Goal: Task Accomplishment & Management: Use online tool/utility

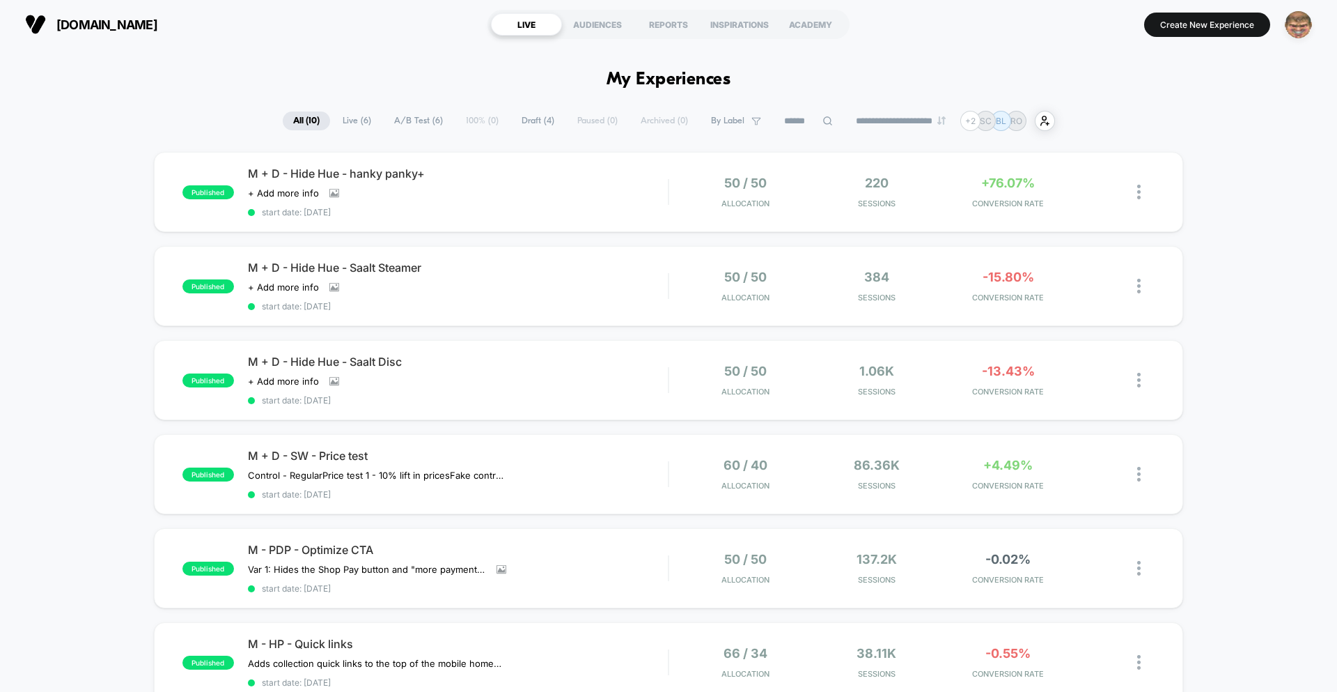
click at [1303, 22] on img "button" at bounding box center [1298, 24] width 27 height 27
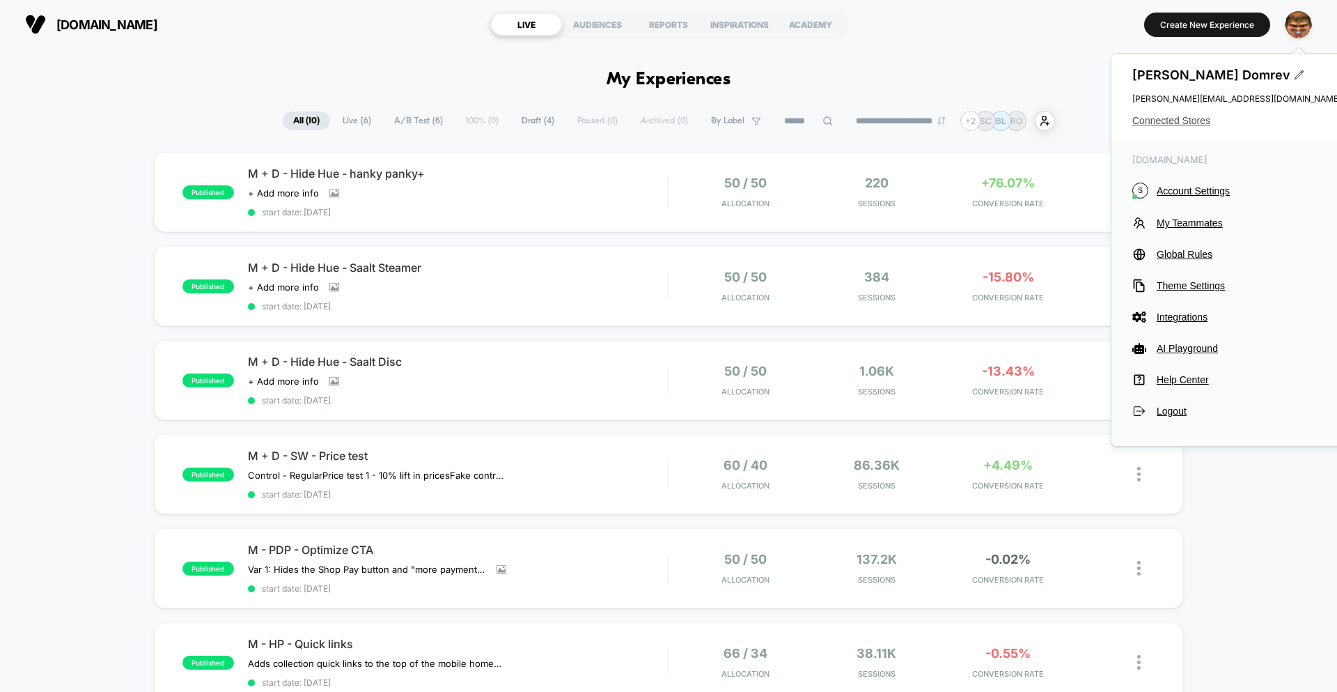
click at [1191, 120] on span "Connected Stores" at bounding box center [1236, 120] width 209 height 11
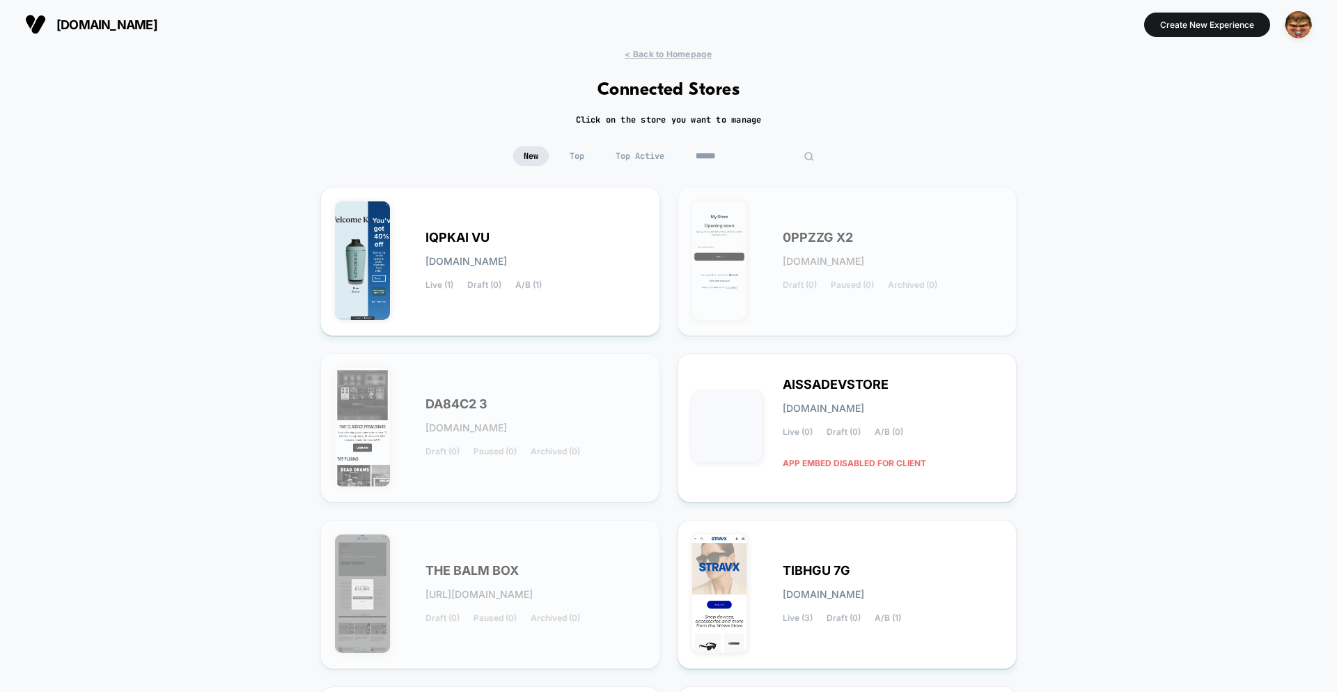
click at [733, 156] on input at bounding box center [754, 155] width 139 height 19
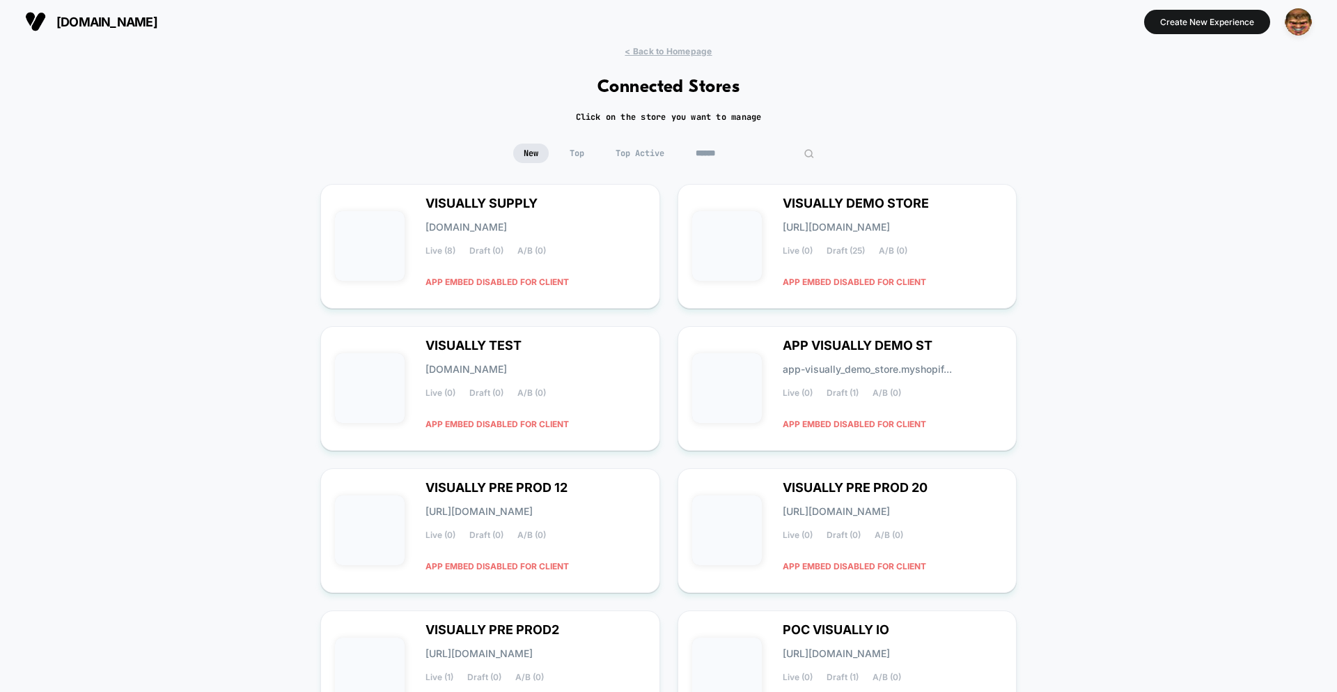
scroll to position [2, 0]
type input "******"
click at [878, 237] on div "VISUALLY DEMO STORE [URL][DOMAIN_NAME] Live (0) Draft (25) A/B (0) APP EMBED DI…" at bounding box center [893, 246] width 220 height 95
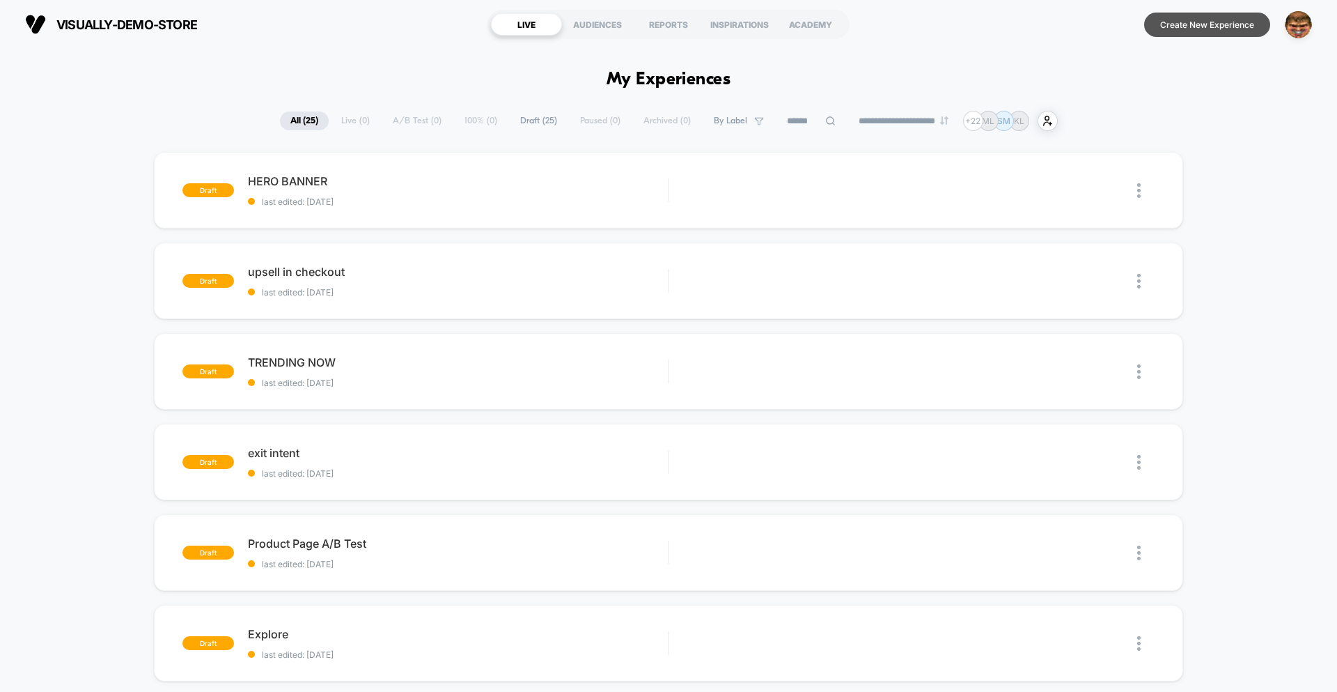
click at [1227, 26] on button "Create New Experience" at bounding box center [1207, 25] width 126 height 24
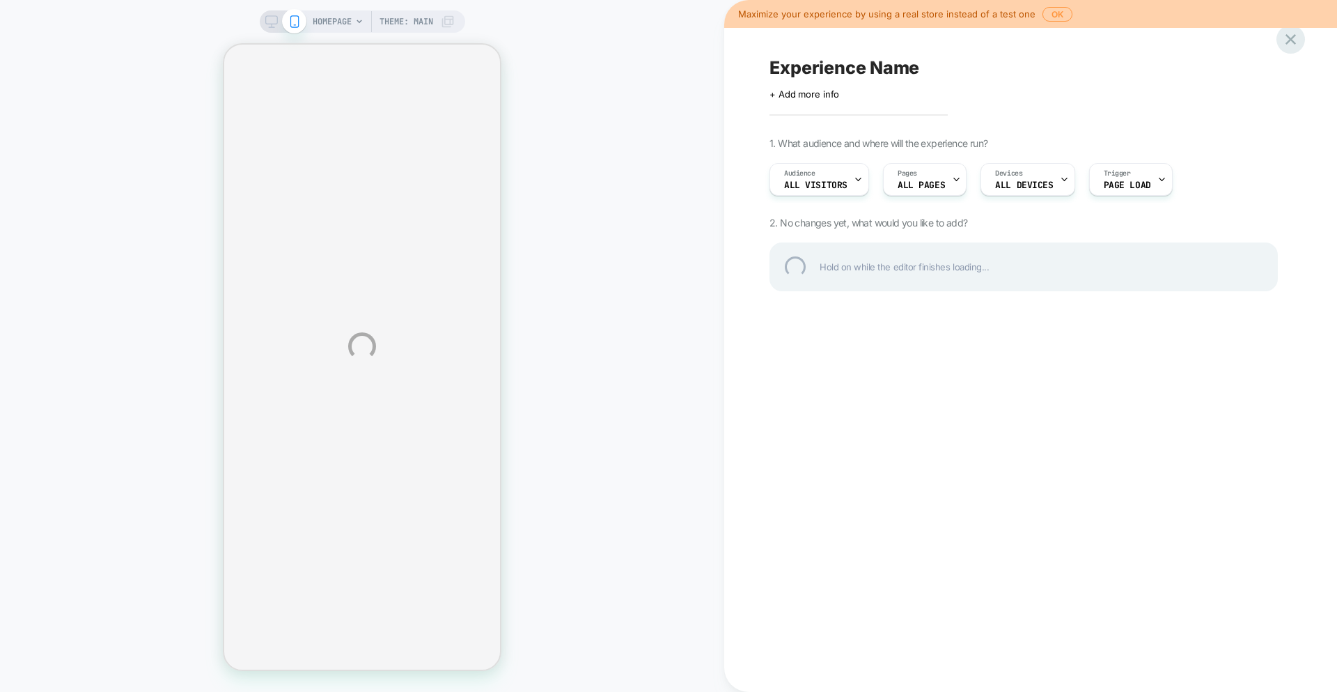
click at [1300, 35] on div at bounding box center [1291, 39] width 29 height 29
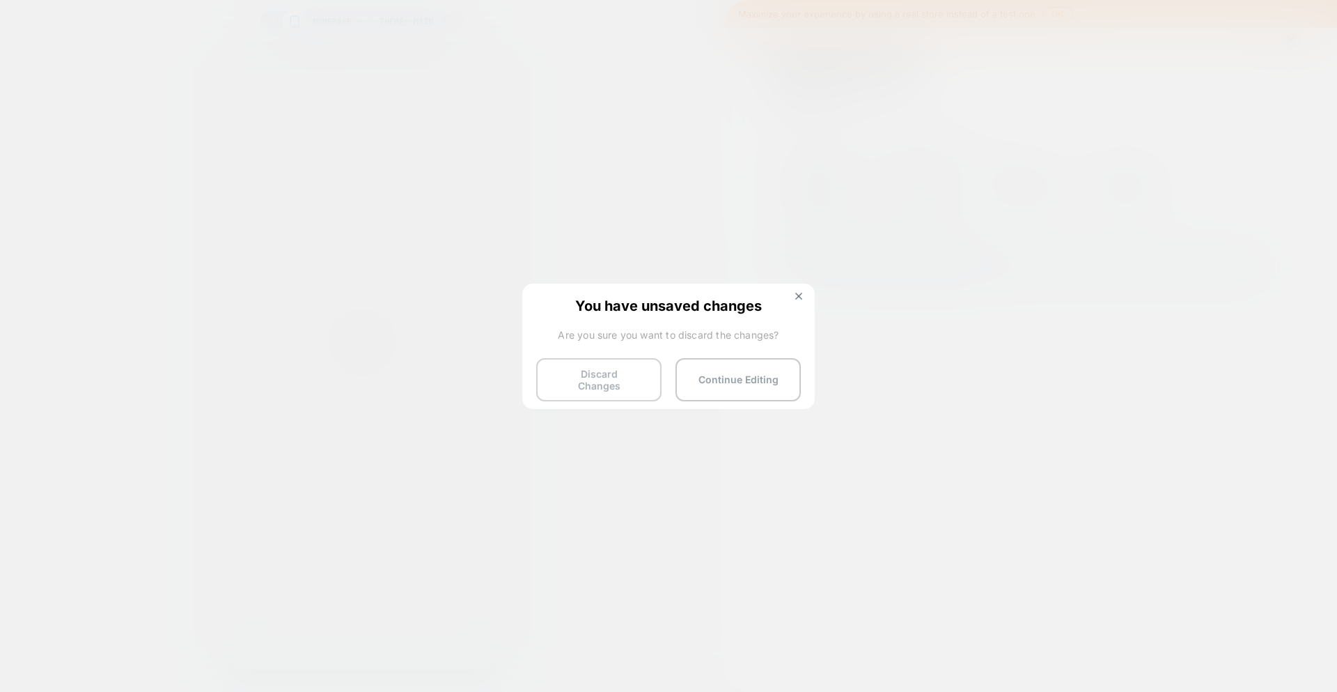
click at [604, 371] on button "Discard Changes" at bounding box center [598, 379] width 125 height 43
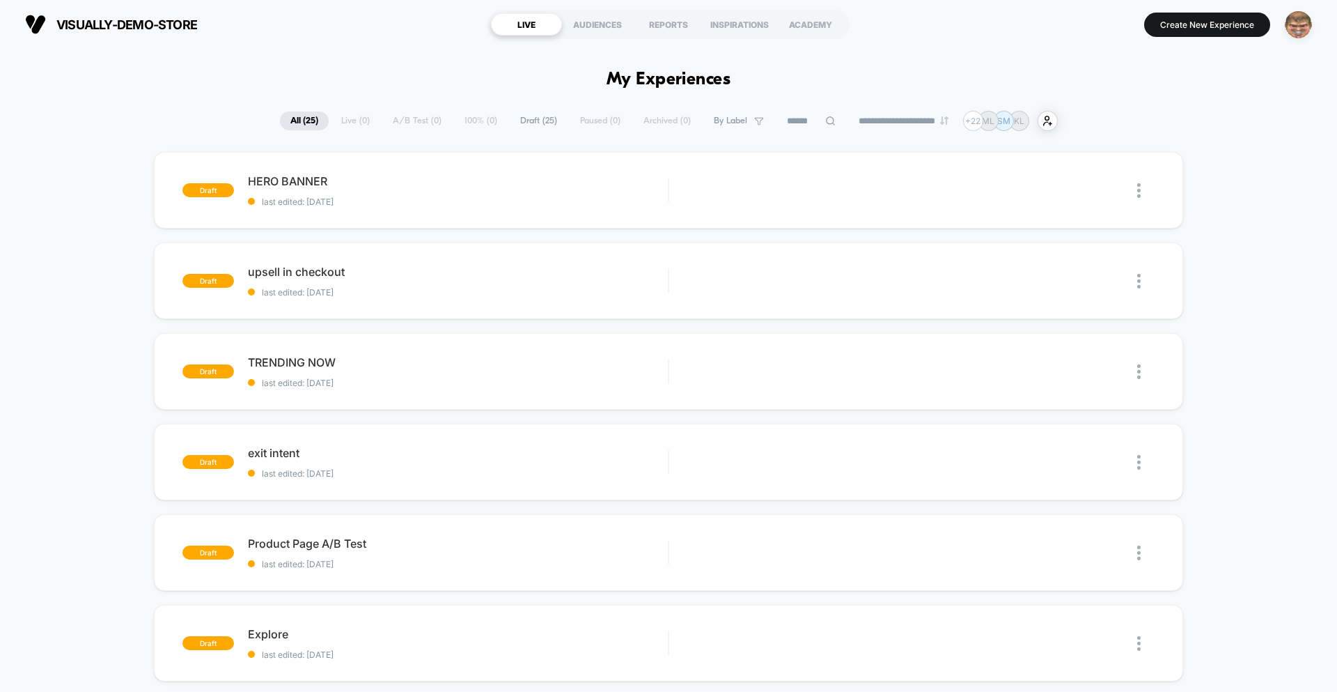
click at [1306, 27] on img "button" at bounding box center [1298, 24] width 27 height 27
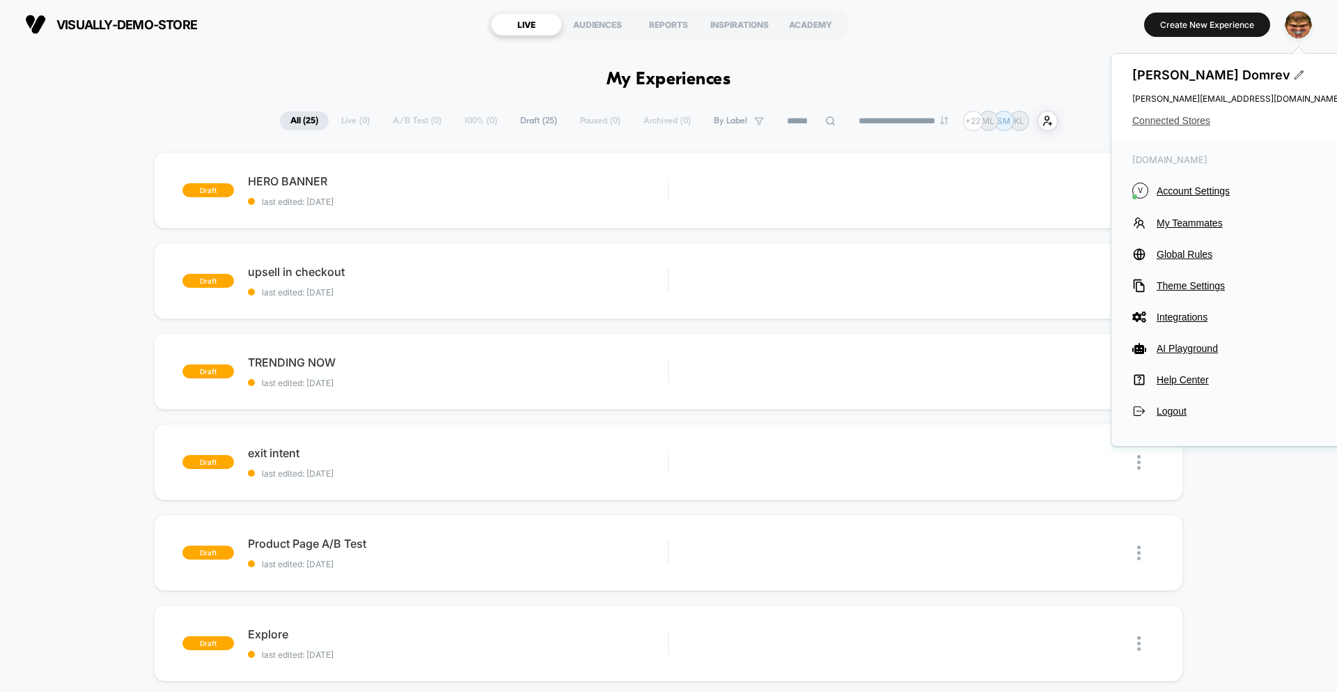
click at [1171, 124] on span "Connected Stores" at bounding box center [1236, 120] width 209 height 11
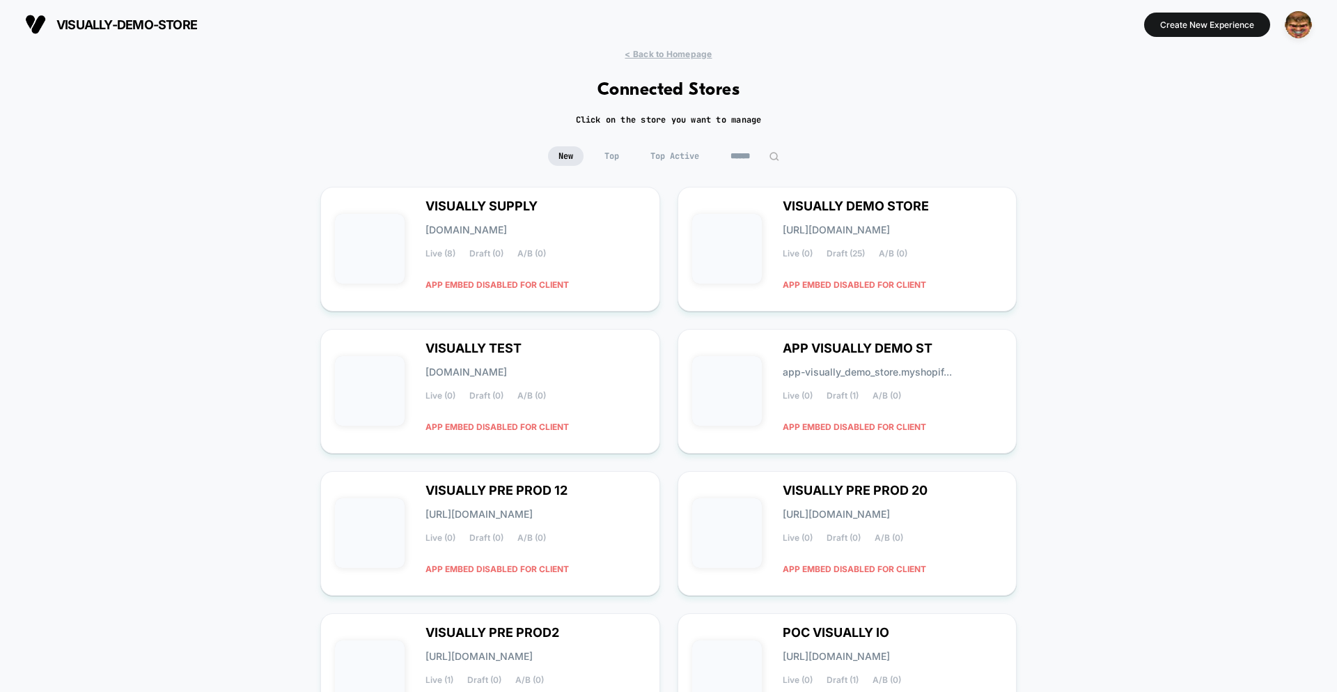
click at [725, 160] on input "******" at bounding box center [755, 155] width 70 height 19
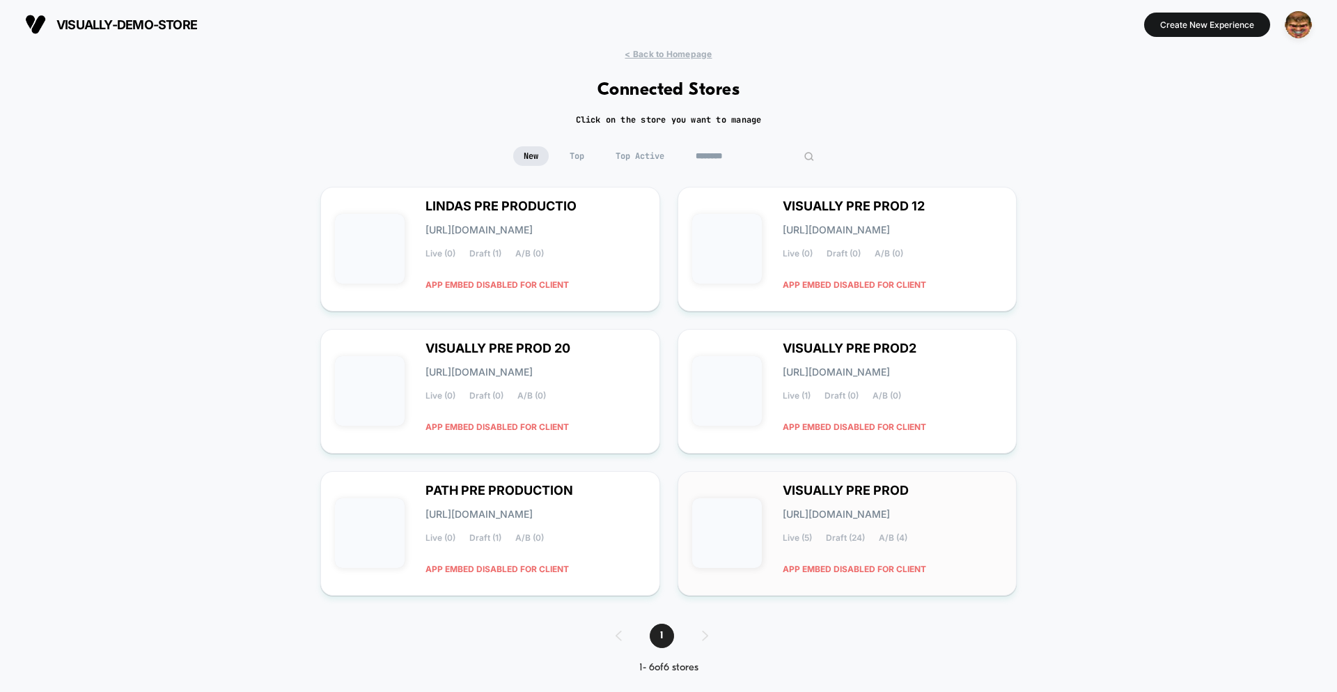
type input "********"
click at [889, 495] on span "VISUALLY PRE PROD" at bounding box center [846, 490] width 126 height 10
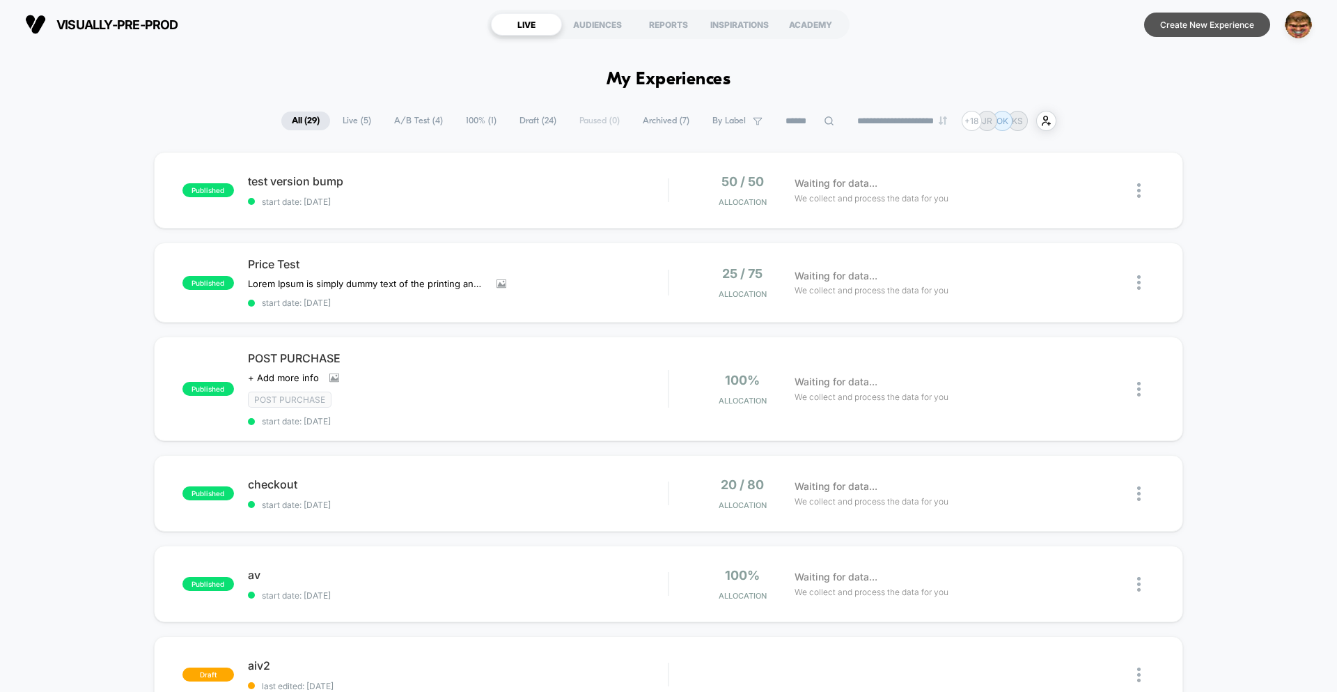
click at [1197, 25] on button "Create New Experience" at bounding box center [1207, 25] width 126 height 24
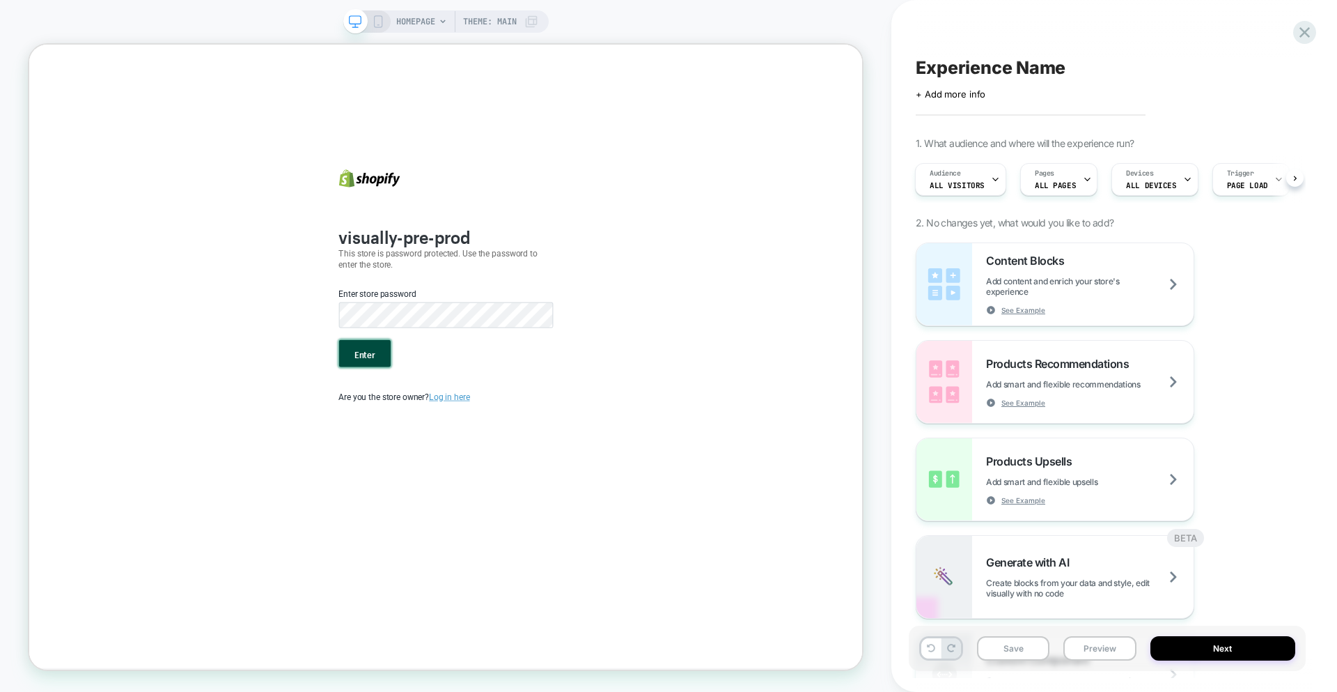
click at [460, 453] on button "Enter" at bounding box center [476, 456] width 69 height 36
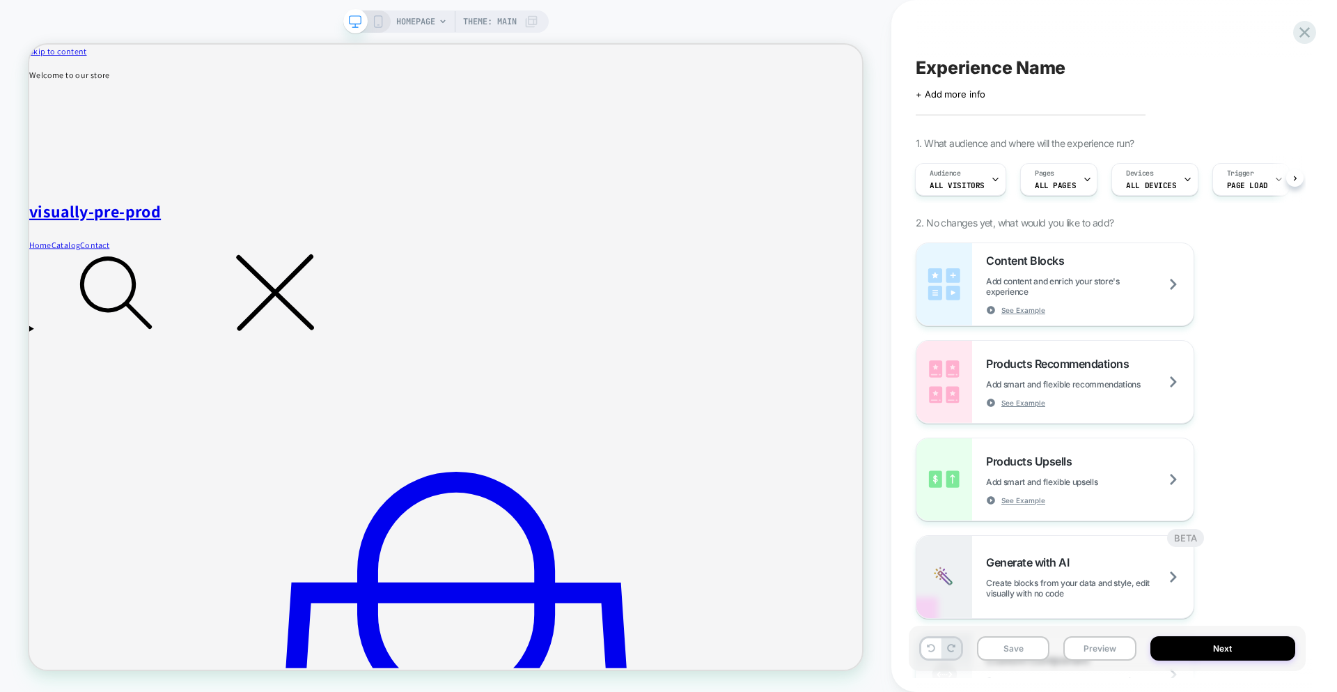
scroll to position [0, 1]
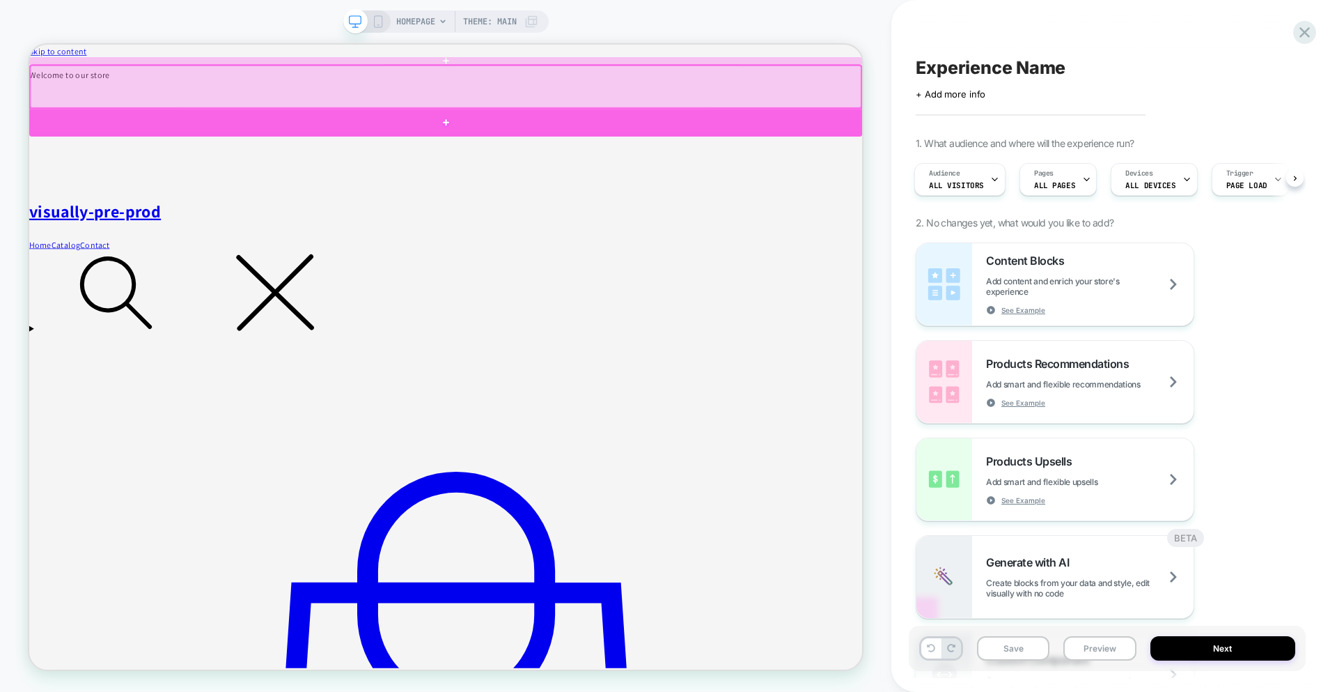
click at [682, 152] on div at bounding box center [584, 148] width 1111 height 37
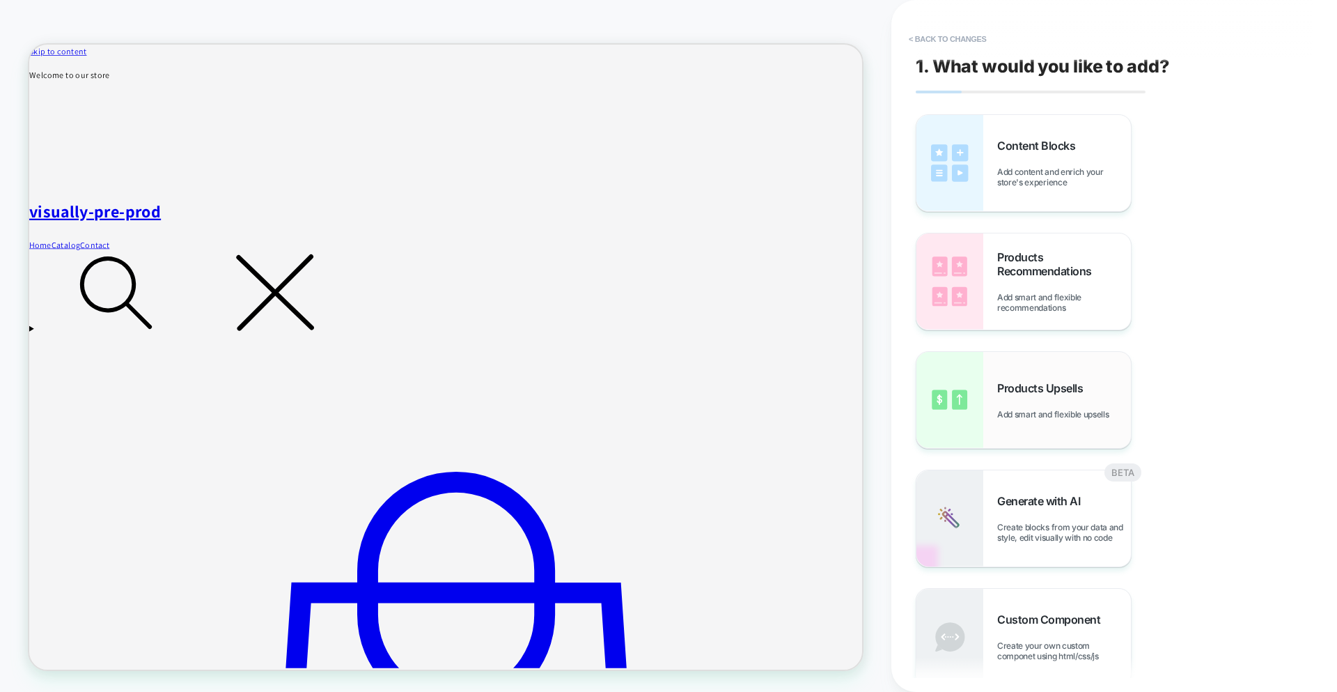
click at [969, 389] on img at bounding box center [949, 400] width 67 height 96
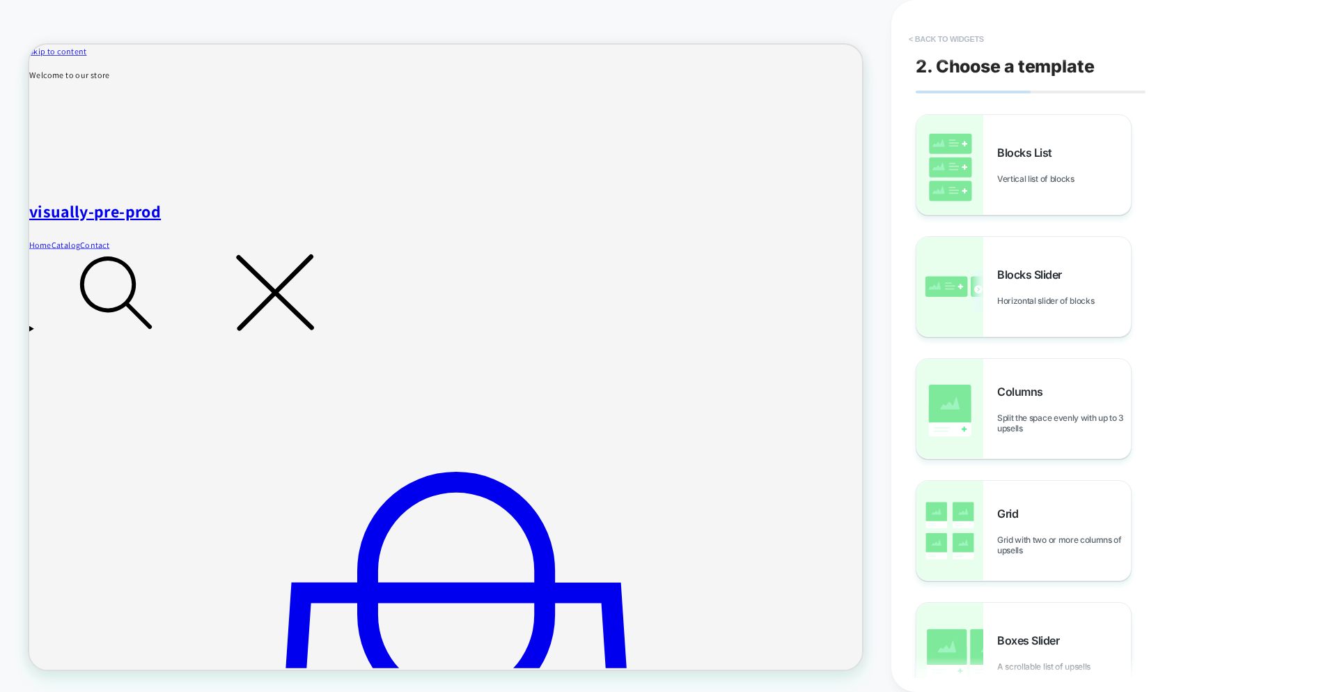
click at [958, 31] on button "< Back to widgets" at bounding box center [946, 39] width 89 height 22
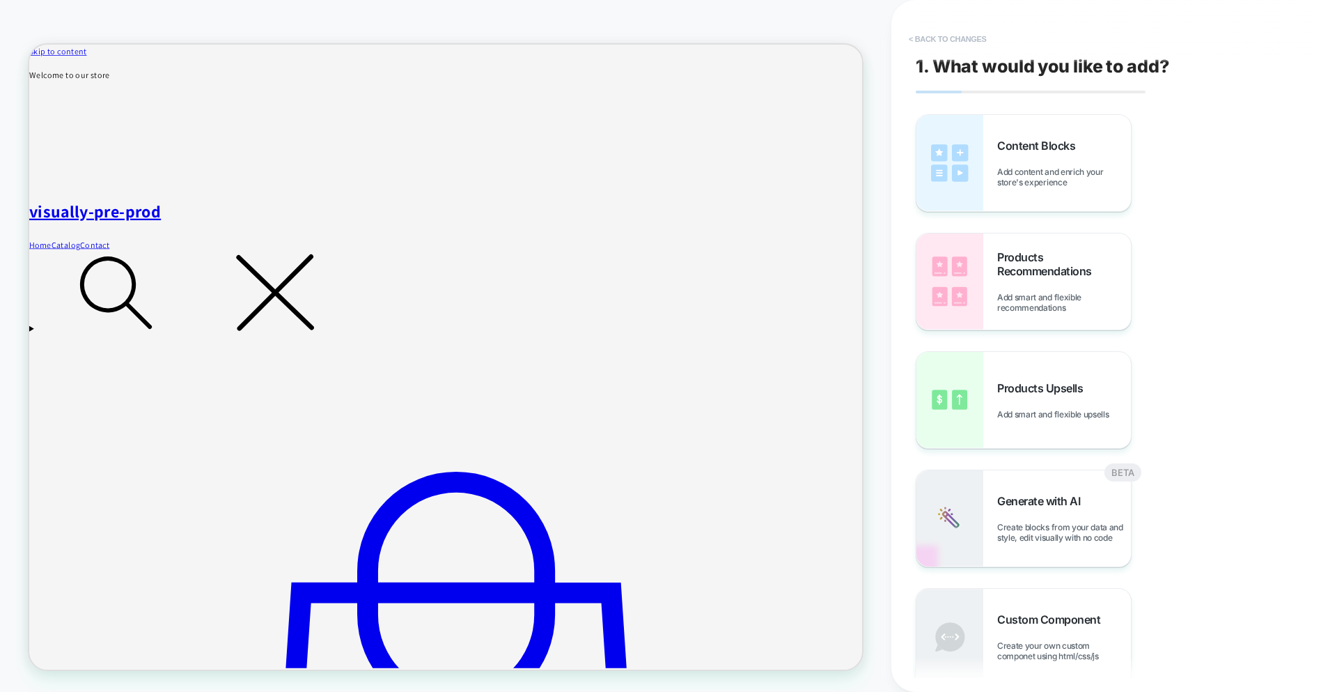
click at [955, 40] on button "< Back to changes" at bounding box center [948, 39] width 92 height 22
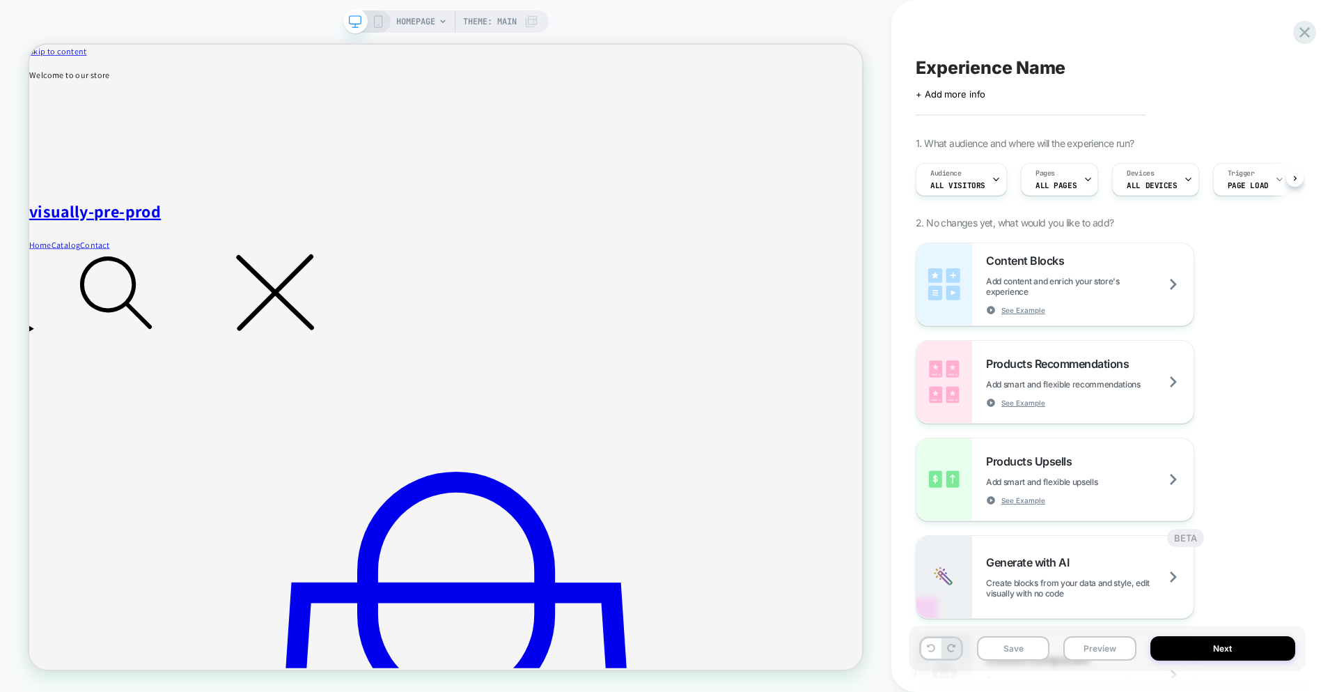
scroll to position [0, 1]
click at [1068, 473] on div "Products Upsells Add smart and flexible upsells See Example" at bounding box center [1090, 479] width 208 height 51
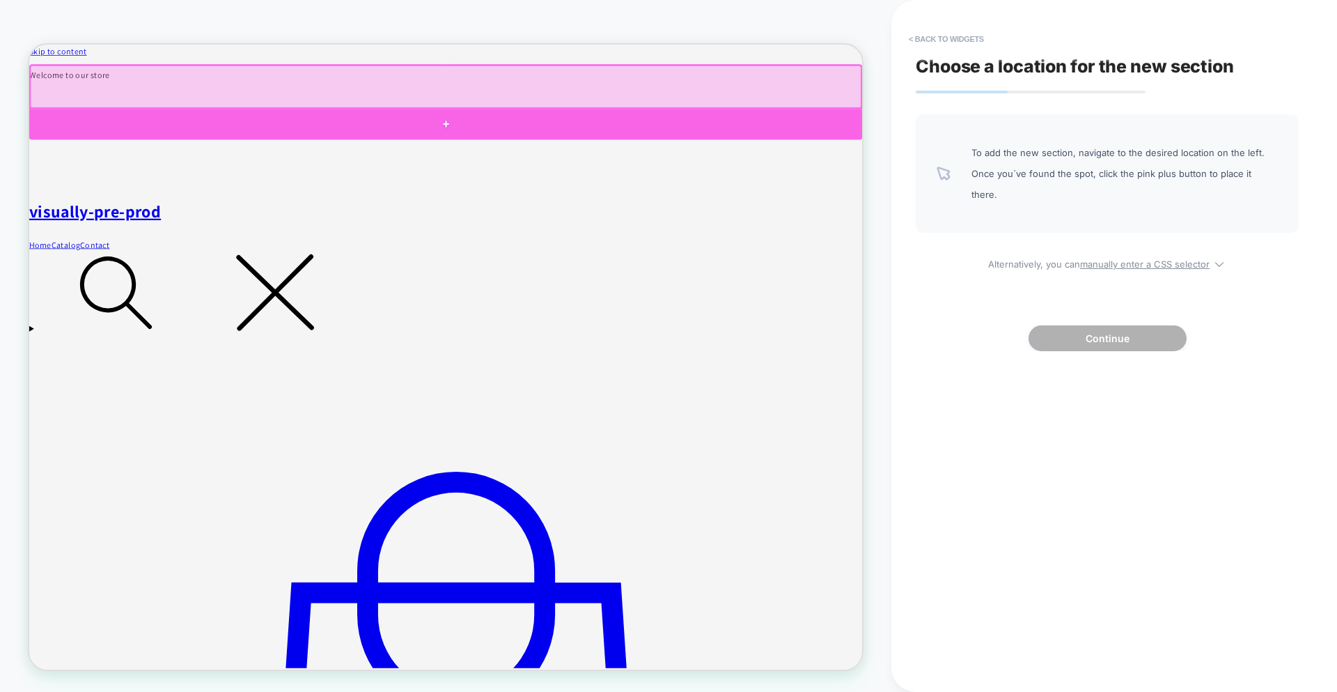
click at [713, 145] on div at bounding box center [584, 150] width 1111 height 41
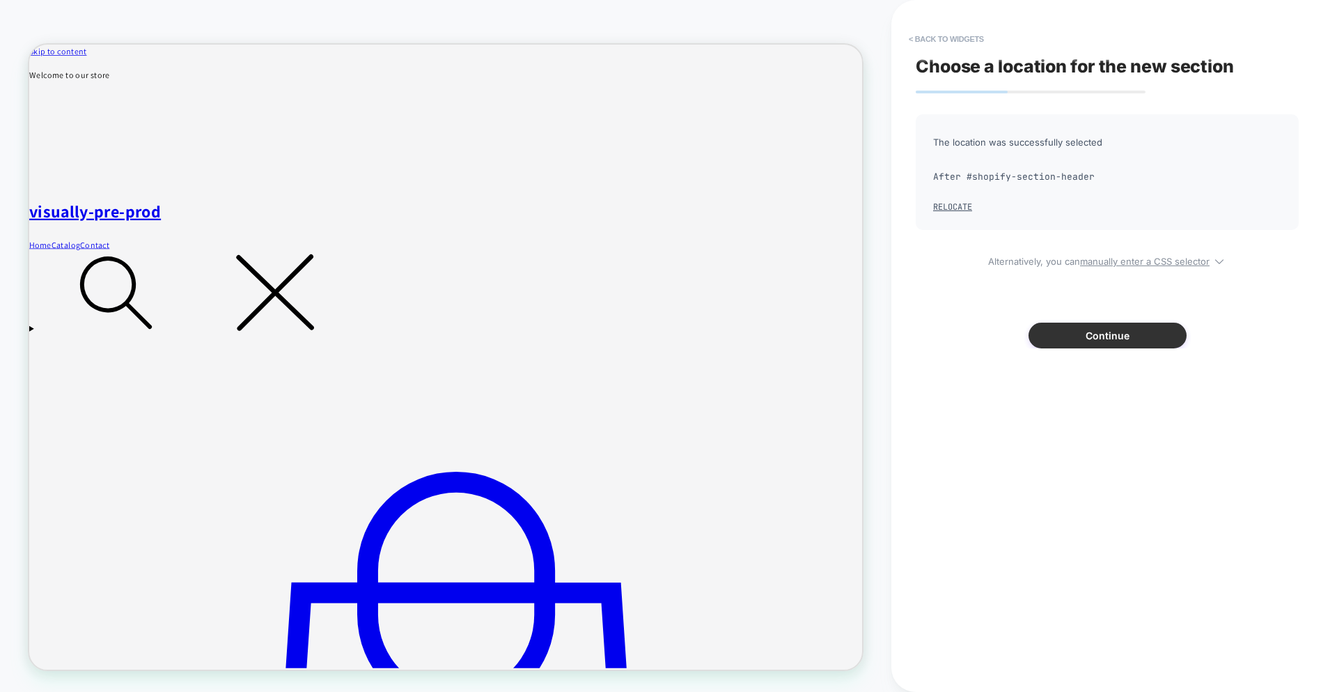
click at [1086, 343] on button "Continue" at bounding box center [1108, 335] width 158 height 26
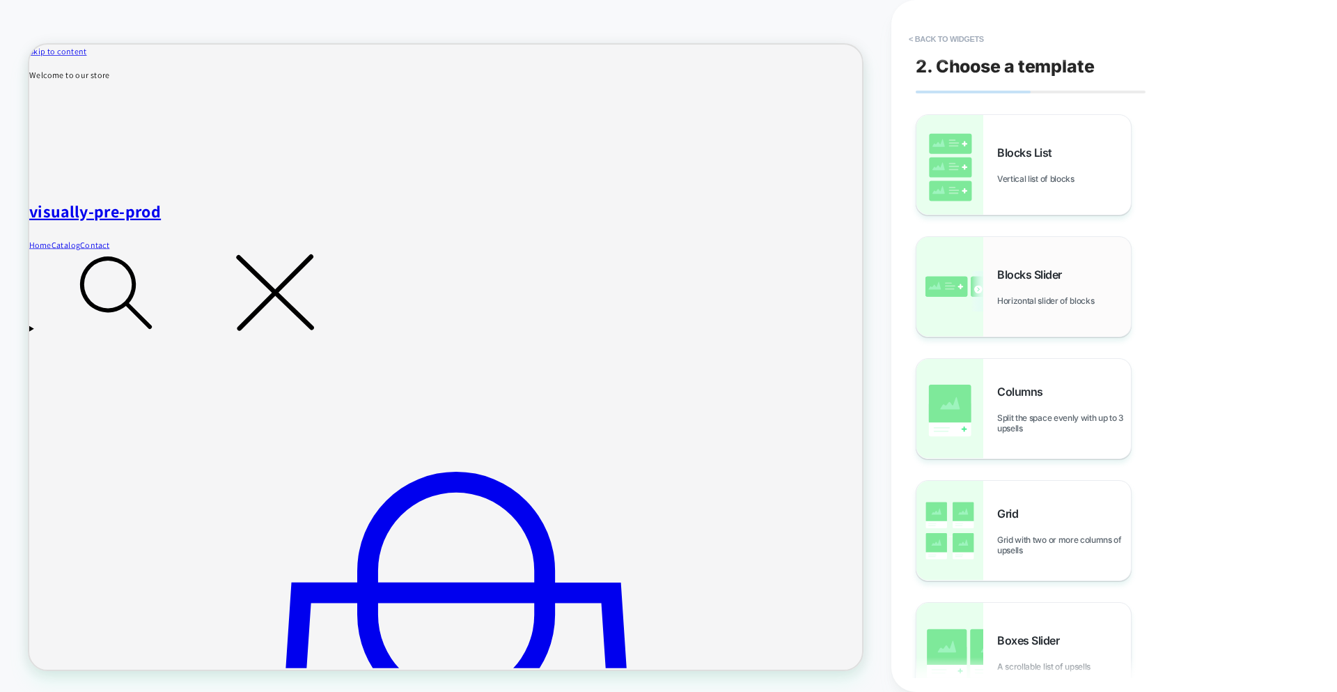
click at [1105, 255] on div "Blocks Slider Horizontal slider of blocks" at bounding box center [1023, 287] width 214 height 100
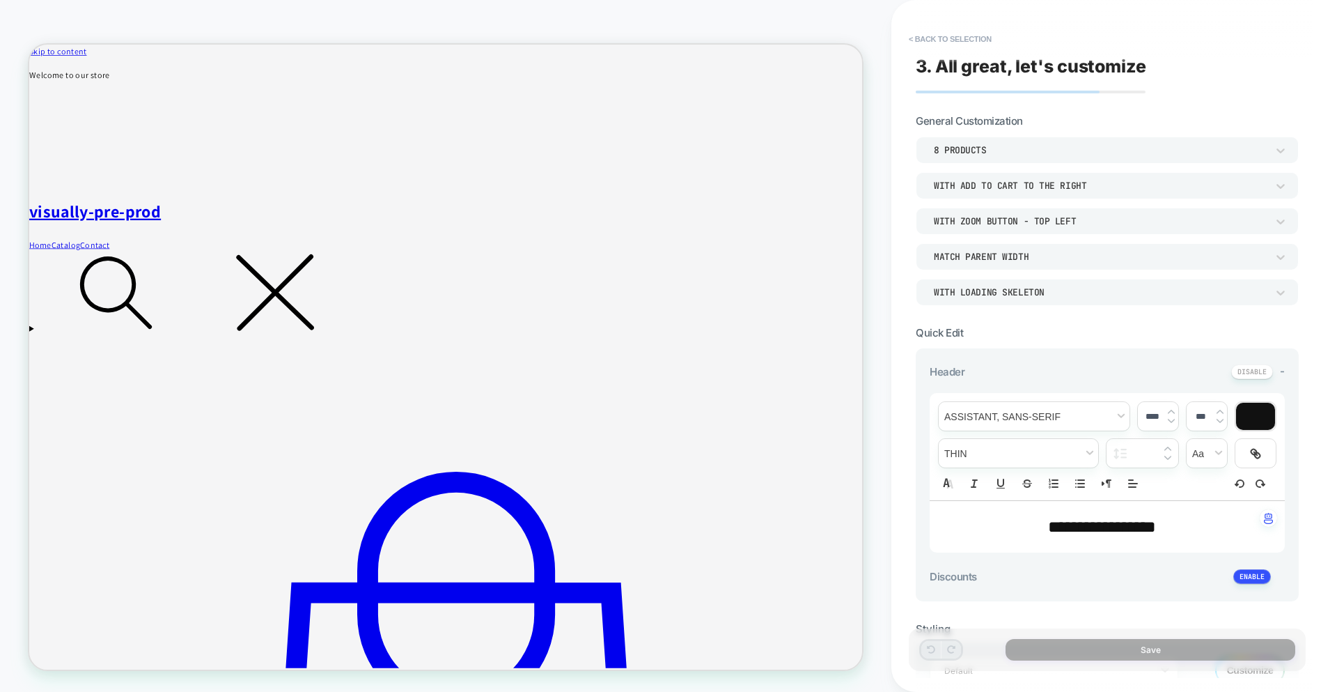
type textarea "*"
click at [1181, 528] on p "**********" at bounding box center [1102, 527] width 317 height 24
type input "****"
type textarea "*"
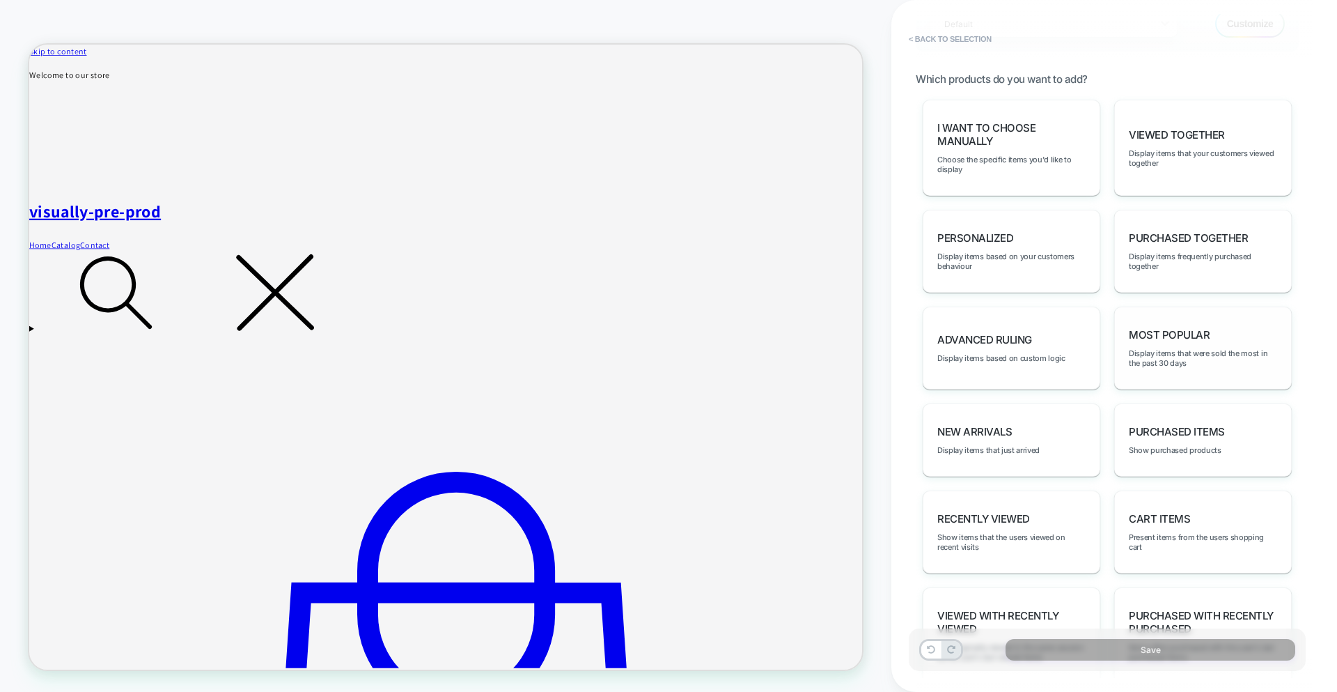
scroll to position [681, 0]
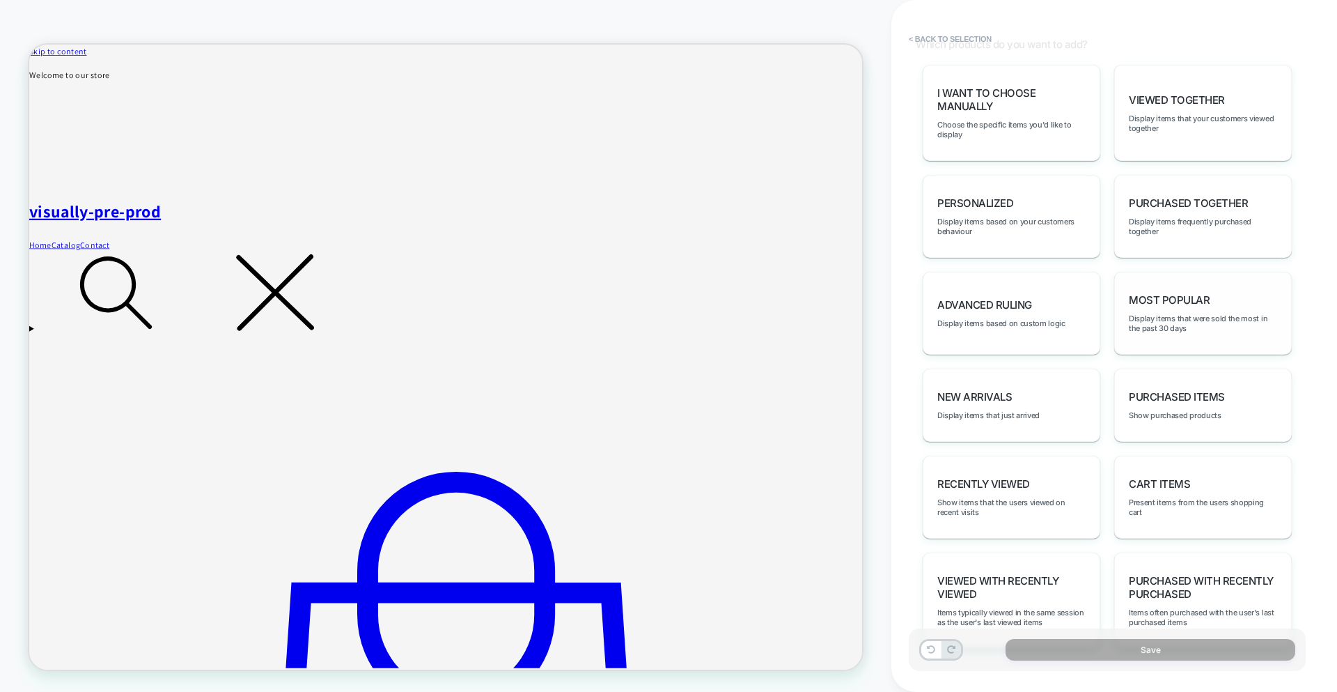
click at [1154, 299] on span "Most Popular" at bounding box center [1169, 299] width 81 height 13
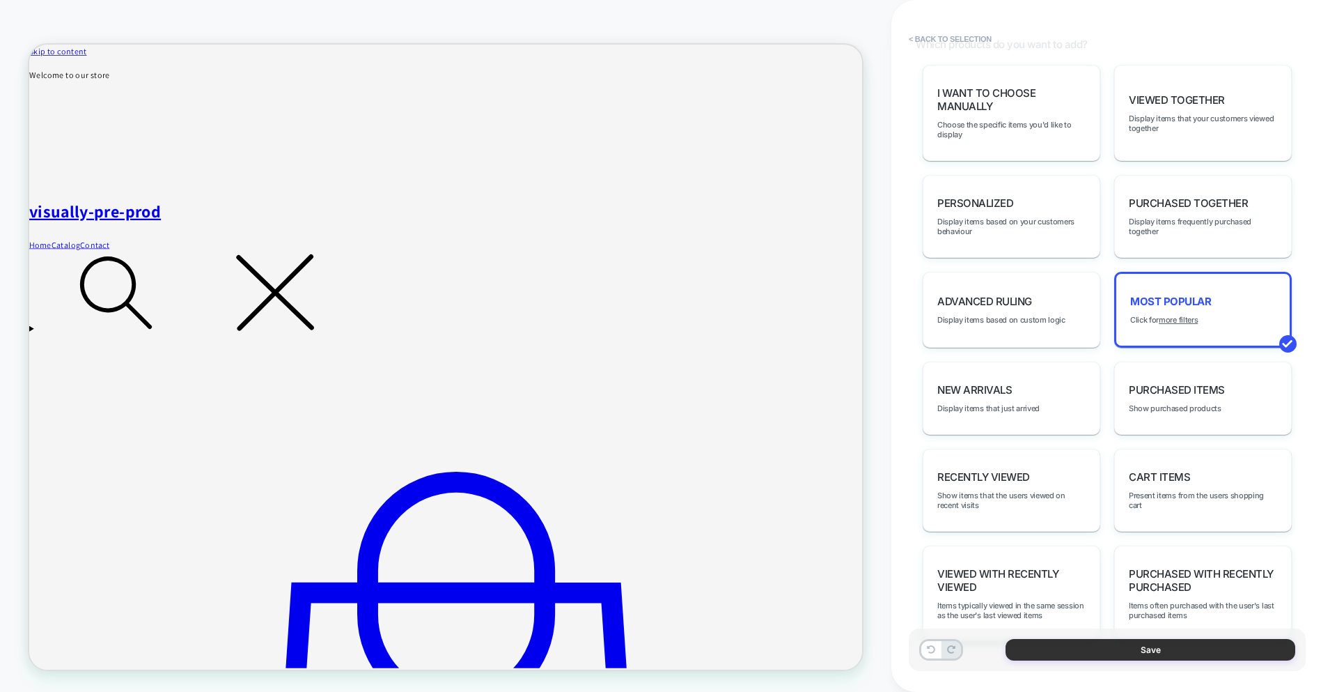
click at [1107, 649] on button "Save" at bounding box center [1151, 650] width 290 height 22
type textarea "*"
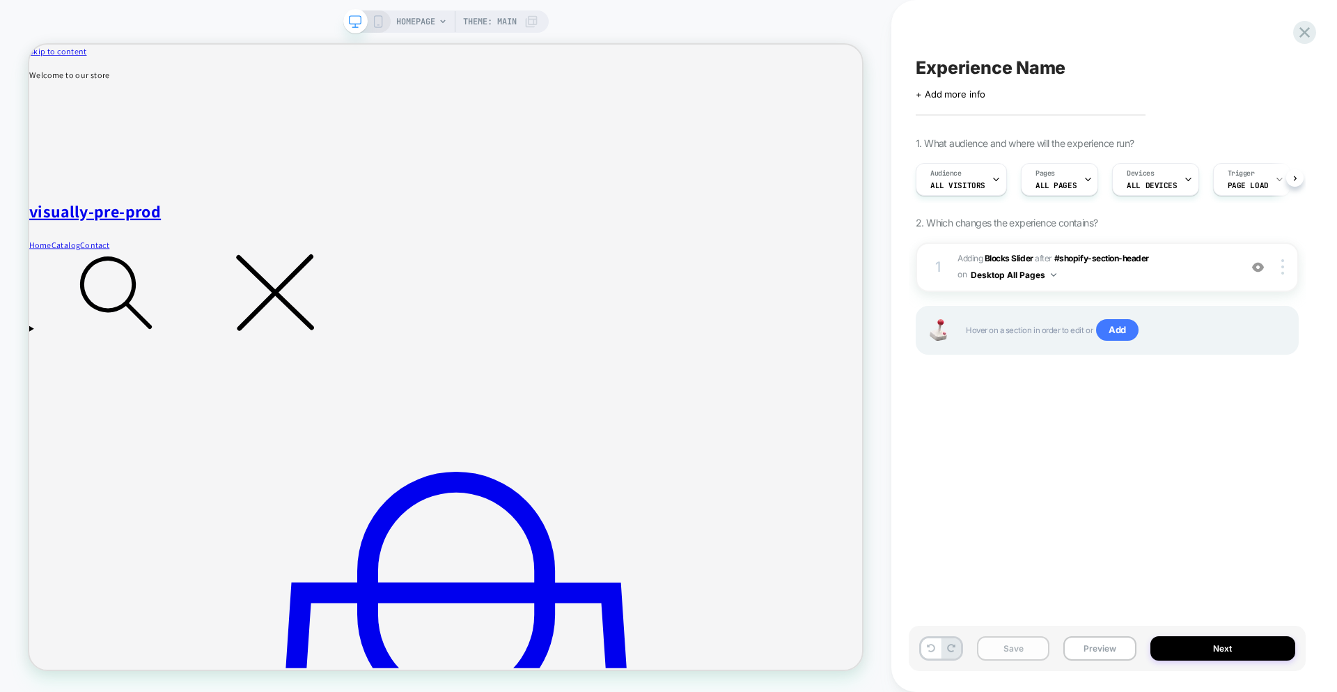
scroll to position [0, 1]
click at [1017, 649] on button "Save" at bounding box center [1013, 648] width 72 height 24
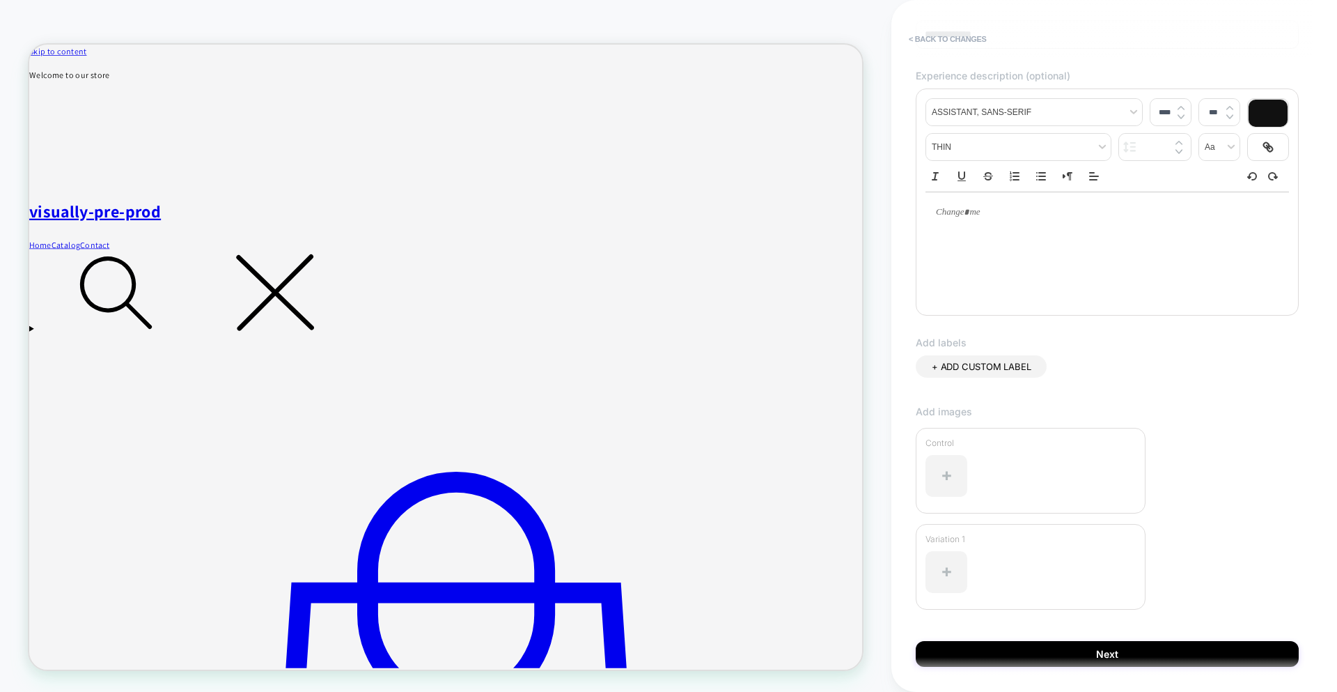
scroll to position [180, 0]
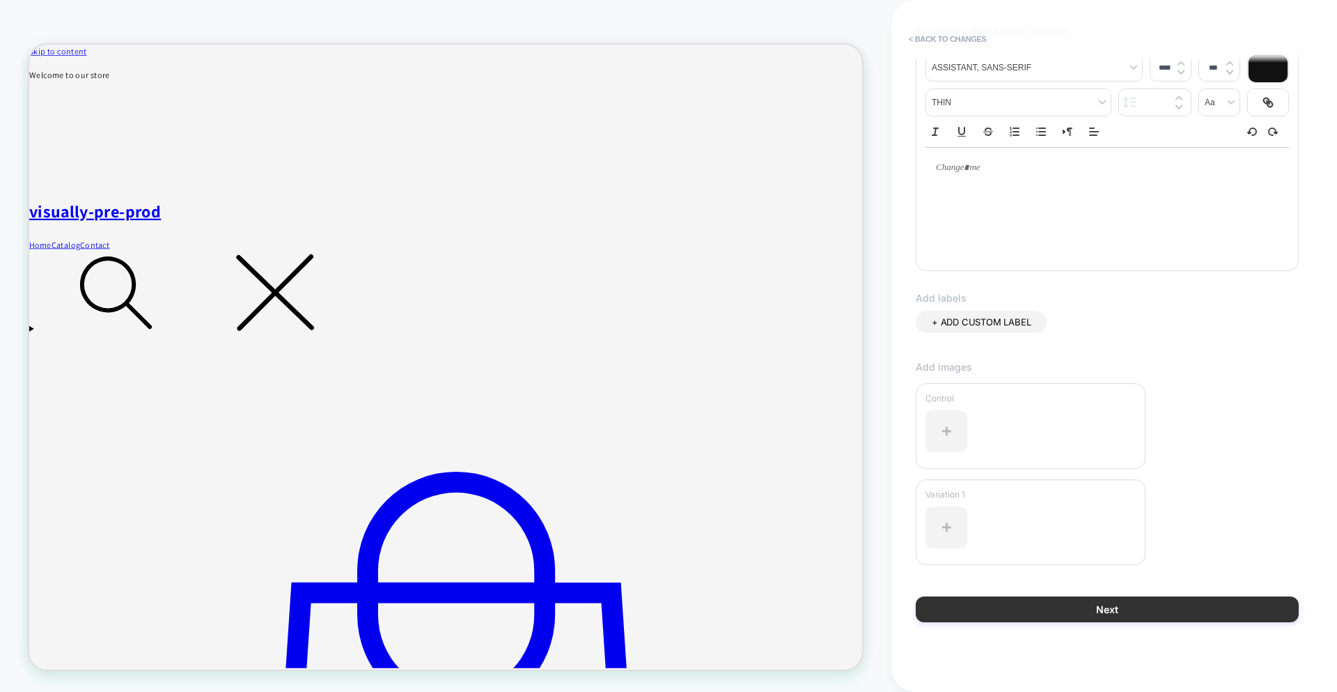
type input "**********"
click at [1072, 607] on button "Next" at bounding box center [1107, 609] width 383 height 26
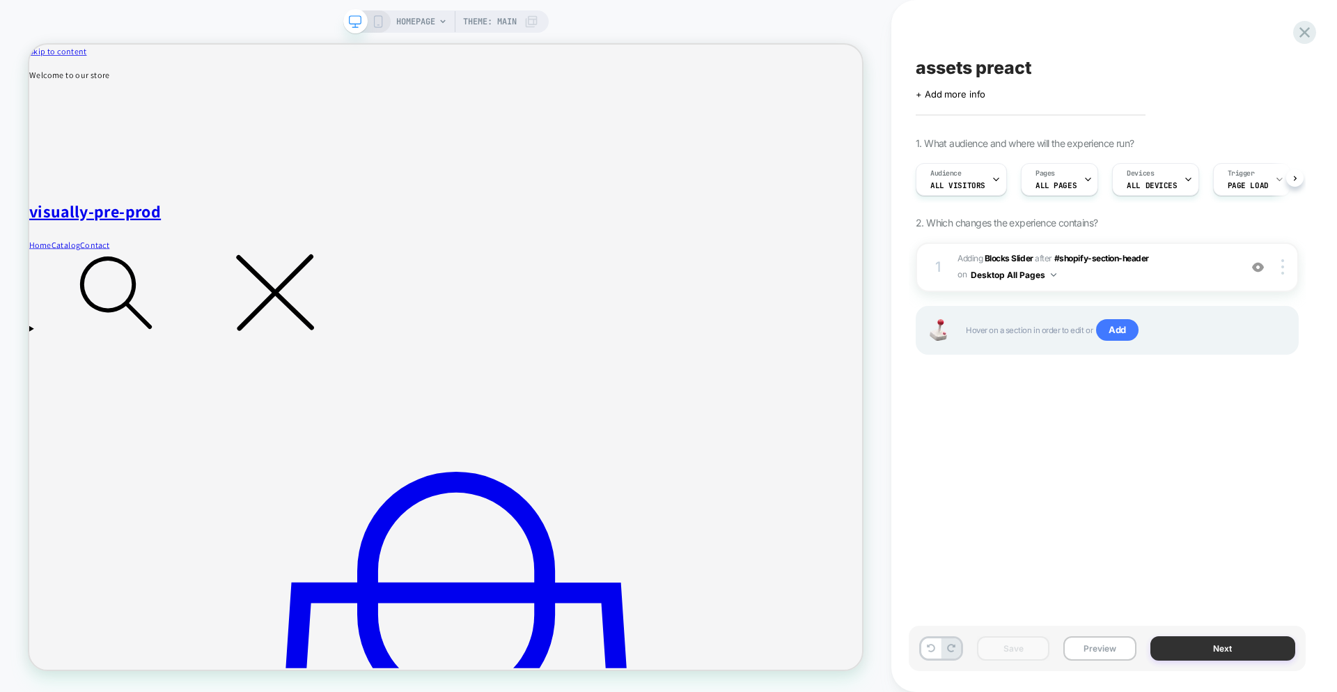
scroll to position [0, 1]
click at [1210, 653] on button "Next" at bounding box center [1223, 648] width 146 height 24
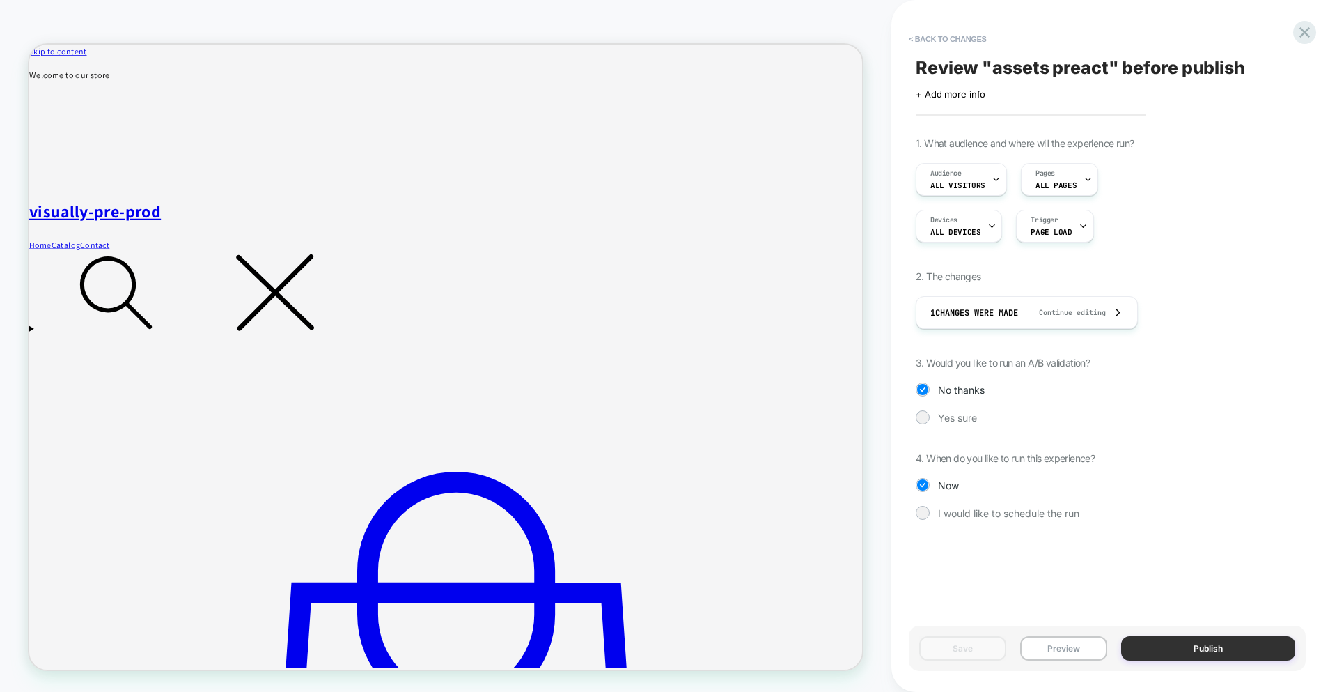
click at [1194, 649] on button "Publish" at bounding box center [1208, 648] width 174 height 24
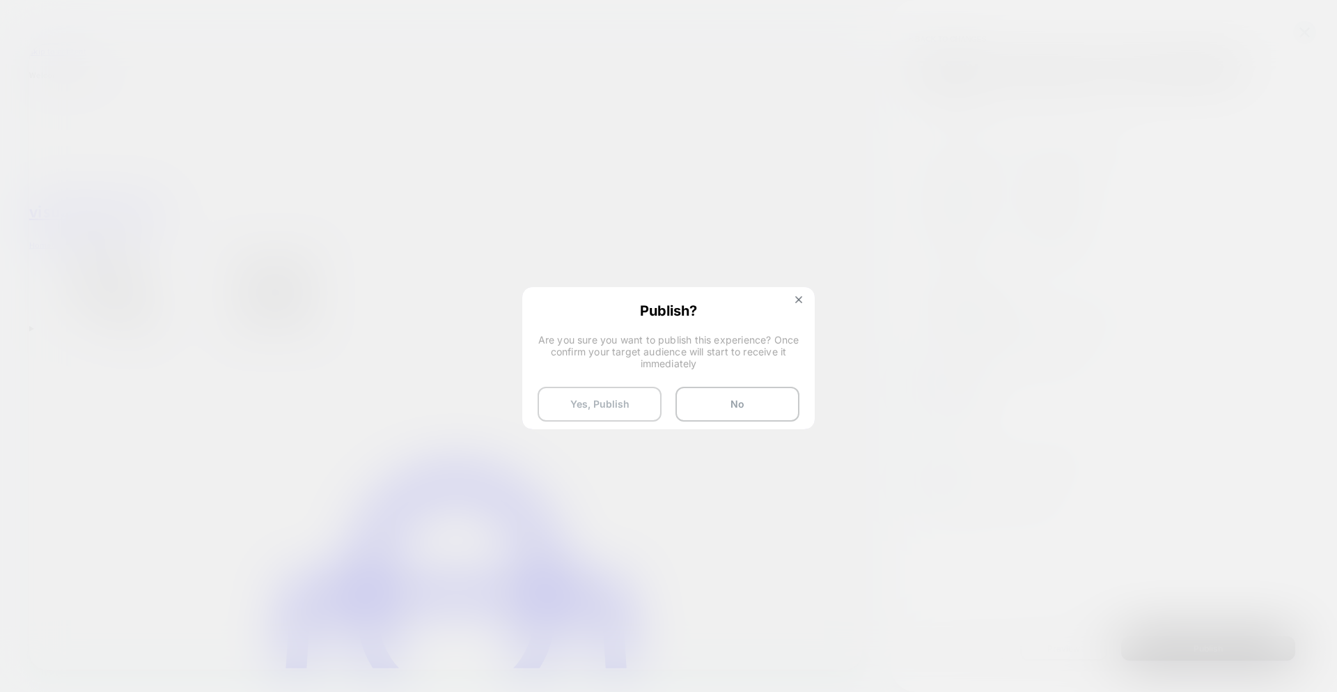
click at [638, 406] on button "Yes, Publish" at bounding box center [600, 404] width 124 height 35
